Goal: Register for event/course

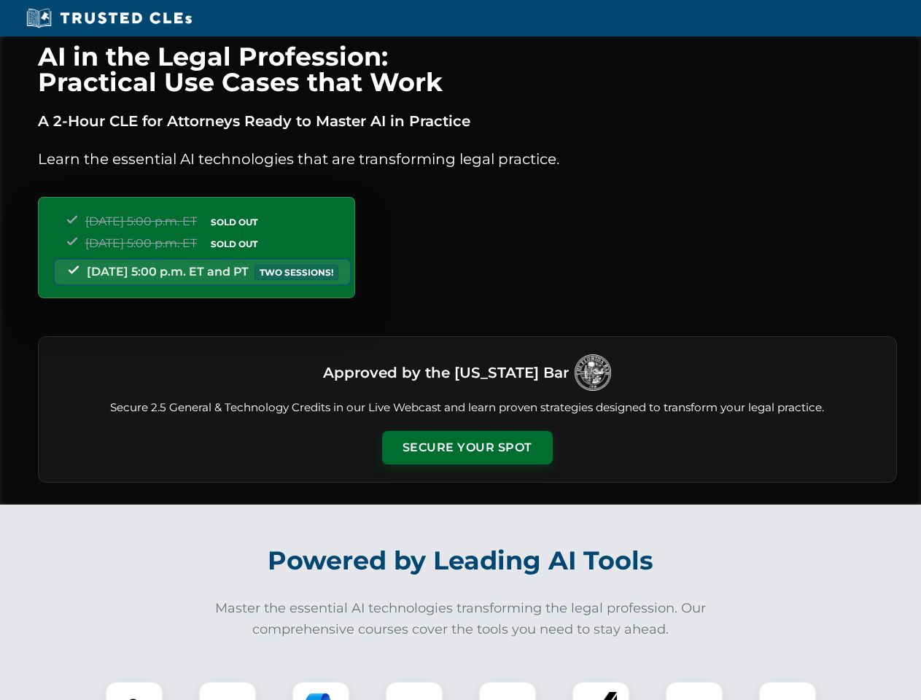
click at [467, 448] on button "Secure Your Spot" at bounding box center [467, 448] width 171 height 34
click at [134, 691] on img at bounding box center [134, 710] width 42 height 42
